Goal: Browse casually

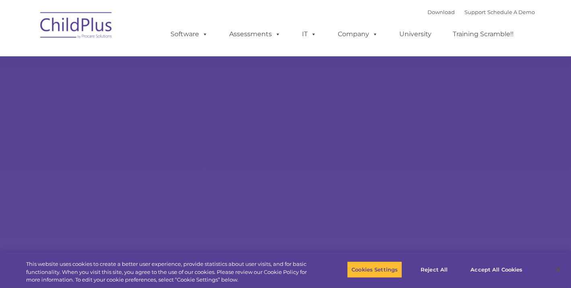
type input ""
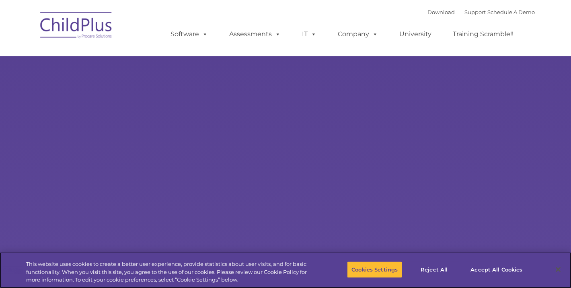
select select "MEDIUM"
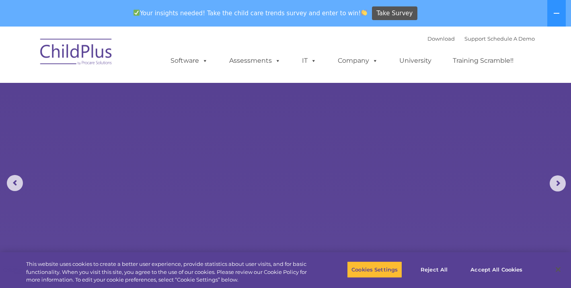
click at [89, 58] on img at bounding box center [76, 53] width 80 height 40
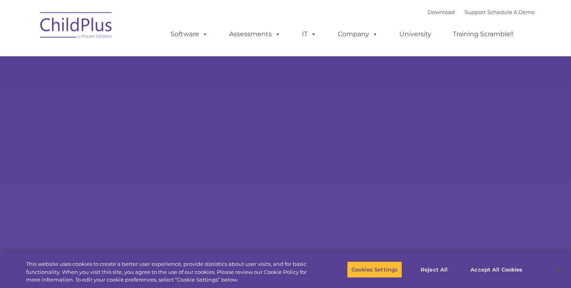
type input ""
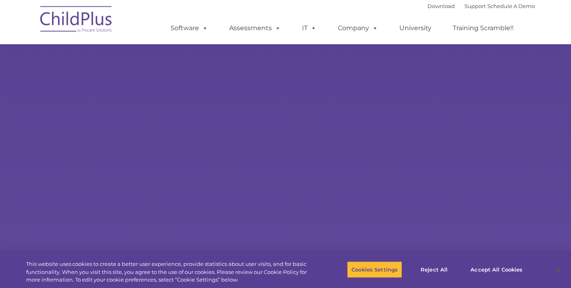
scroll to position [61, 0]
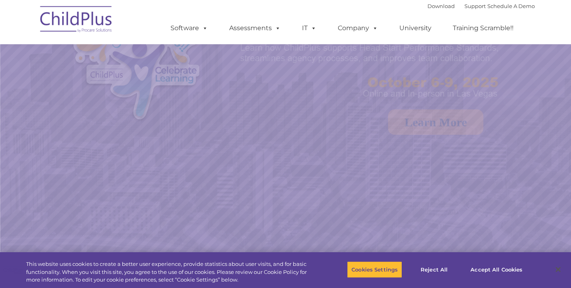
select select "MEDIUM"
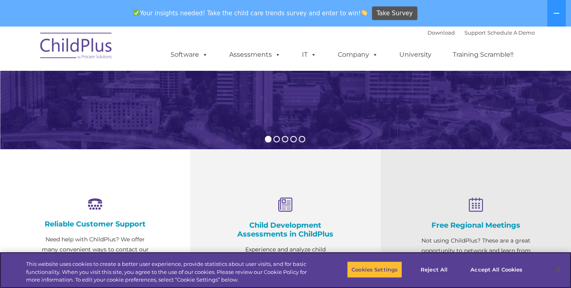
scroll to position [0, 0]
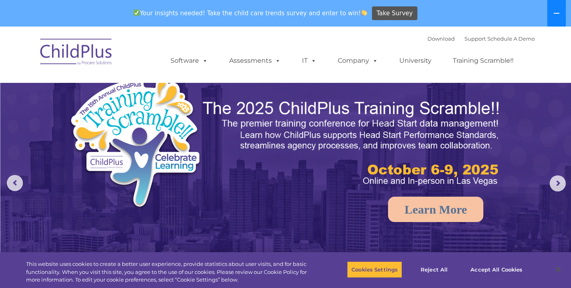
click at [561, 9] on button at bounding box center [556, 13] width 18 height 27
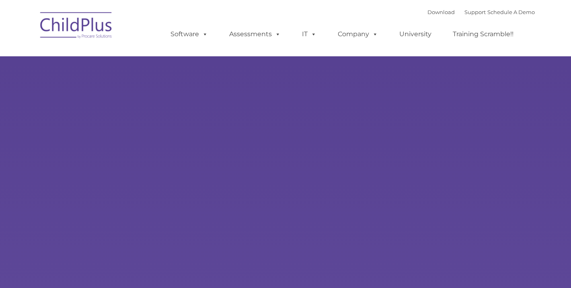
type input ""
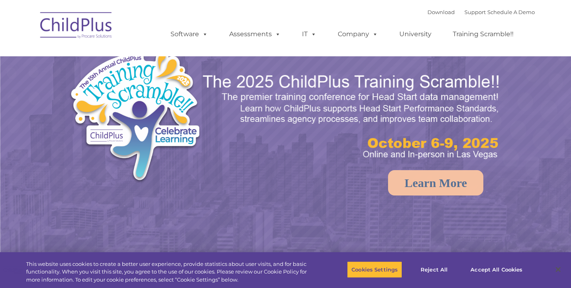
select select "MEDIUM"
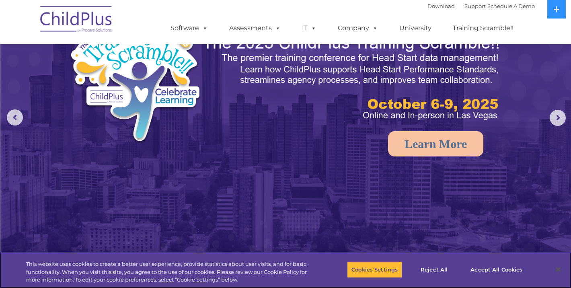
scroll to position [45, 0]
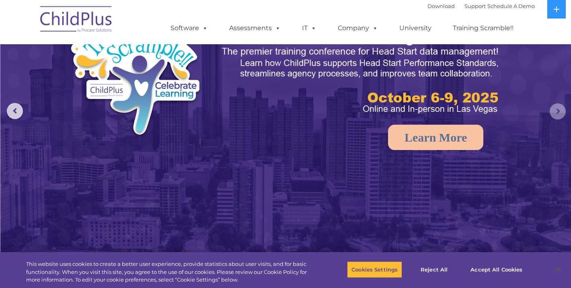
click at [557, 116] on rs-arrow at bounding box center [558, 111] width 16 height 16
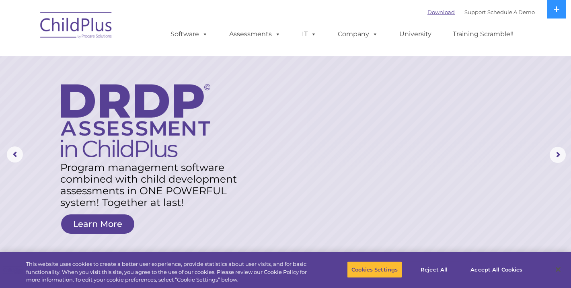
scroll to position [0, 0]
